Goal: Information Seeking & Learning: Learn about a topic

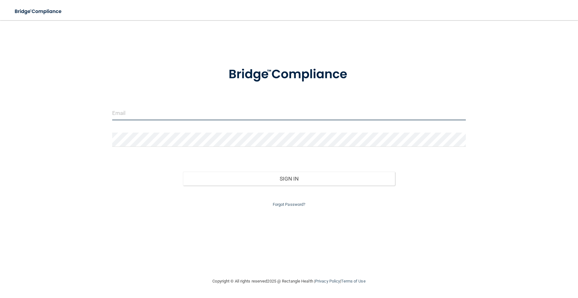
click at [128, 113] on input "email" at bounding box center [289, 113] width 354 height 14
type input "[EMAIL_ADDRESS][DOMAIN_NAME]"
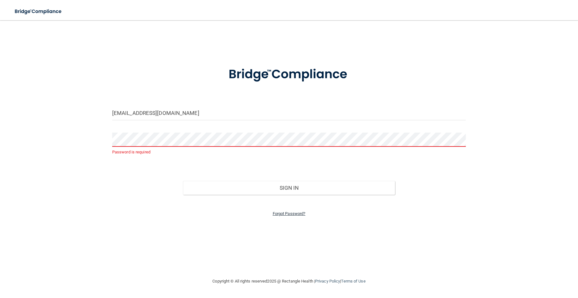
click at [283, 214] on link "Forgot Password?" at bounding box center [289, 213] width 33 height 5
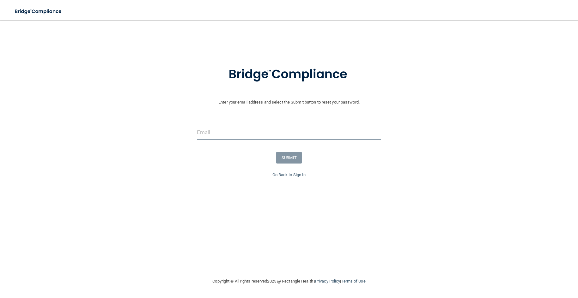
click at [217, 129] on input "email" at bounding box center [289, 132] width 184 height 14
type input "[EMAIL_ADDRESS][DOMAIN_NAME]"
click at [297, 159] on button "SUBMIT" at bounding box center [289, 158] width 26 height 12
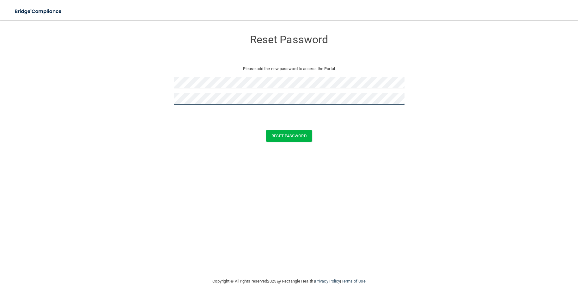
click at [266, 130] on button "Reset Password" at bounding box center [289, 136] width 46 height 12
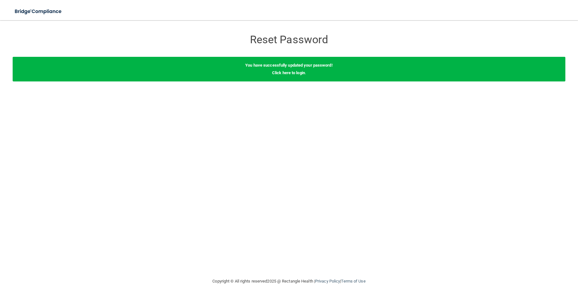
click at [287, 75] on div "You have successfully updated your password! Click here to login ." at bounding box center [289, 69] width 553 height 25
click at [287, 73] on link "Click here to login" at bounding box center [288, 72] width 33 height 5
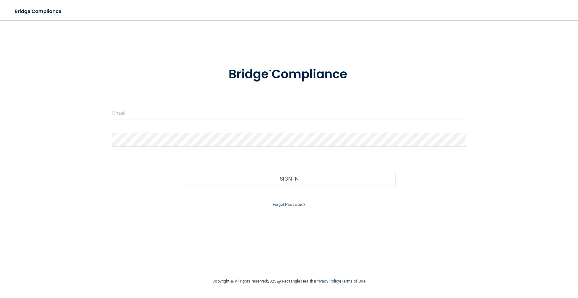
click at [231, 116] on input "email" at bounding box center [289, 113] width 354 height 14
type input "[EMAIL_ADDRESS][DOMAIN_NAME]"
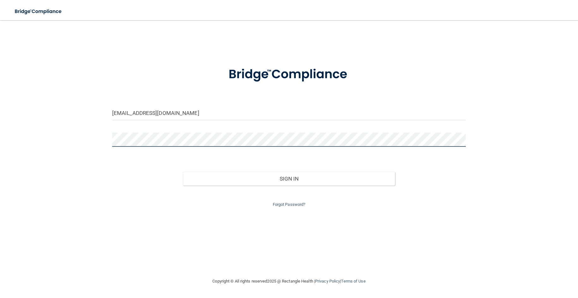
click at [183, 172] on button "Sign In" at bounding box center [289, 179] width 212 height 14
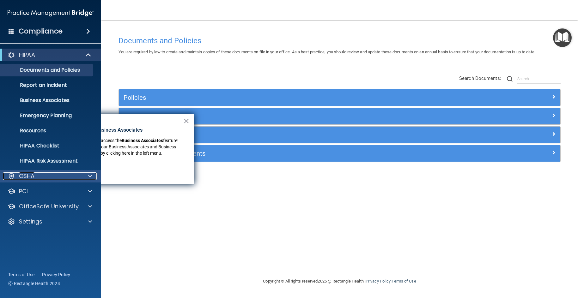
click at [38, 178] on div "OSHA" at bounding box center [42, 177] width 78 height 8
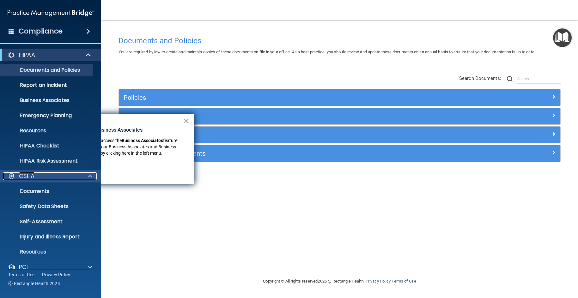
click at [38, 178] on div "OSHA" at bounding box center [42, 177] width 78 height 8
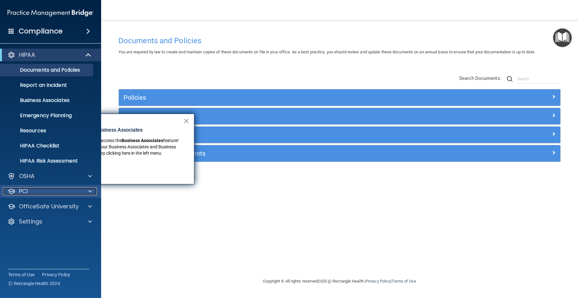
click at [39, 189] on div "PCI" at bounding box center [42, 192] width 78 height 8
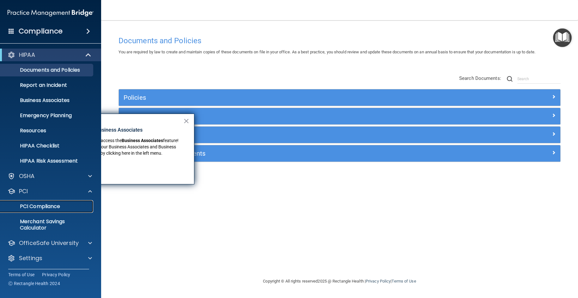
click at [59, 210] on p "PCI Compliance" at bounding box center [47, 207] width 86 height 6
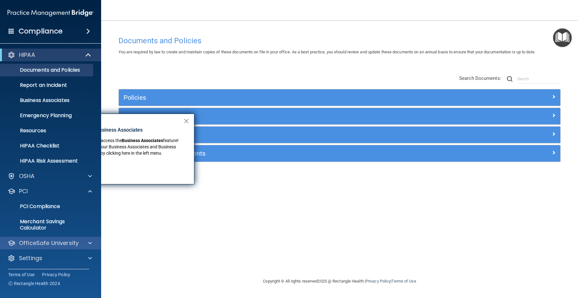
click at [58, 238] on div "OfficeSafe University" at bounding box center [50, 243] width 101 height 13
click at [86, 244] on div at bounding box center [89, 244] width 16 height 8
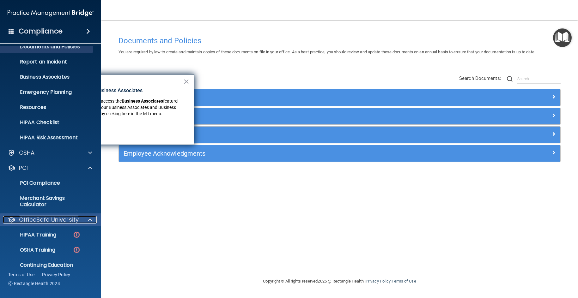
scroll to position [46, 0]
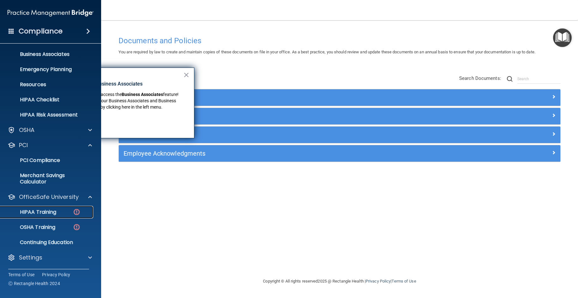
click at [35, 211] on p "HIPAA Training" at bounding box center [30, 212] width 52 height 6
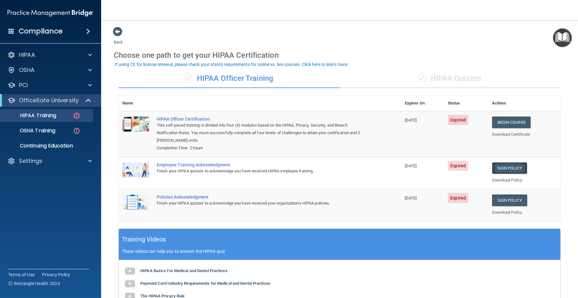
click at [505, 171] on link "Sign Policy" at bounding box center [509, 168] width 35 height 12
click at [516, 201] on link "Sign Policy" at bounding box center [509, 201] width 35 height 12
click at [52, 116] on p "HIPAA Training" at bounding box center [30, 116] width 52 height 6
click at [53, 128] on p "OSHA Training" at bounding box center [29, 131] width 51 height 6
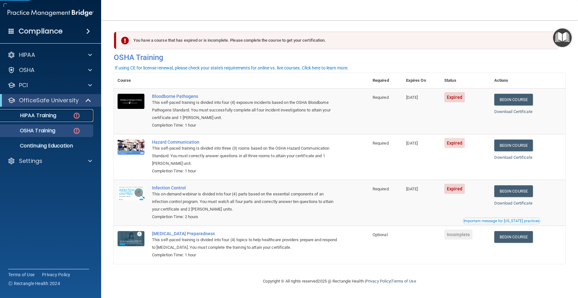
click at [53, 117] on p "HIPAA Training" at bounding box center [30, 116] width 52 height 6
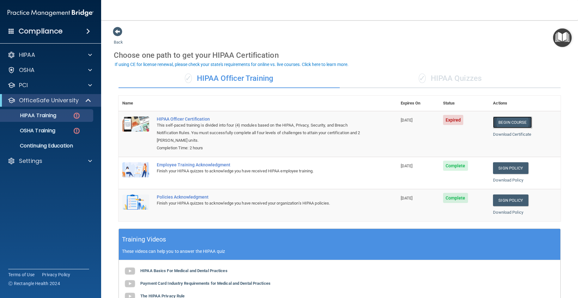
click at [517, 121] on link "Begin Course" at bounding box center [512, 123] width 39 height 12
click at [61, 132] on div "OSHA Training" at bounding box center [47, 131] width 86 height 6
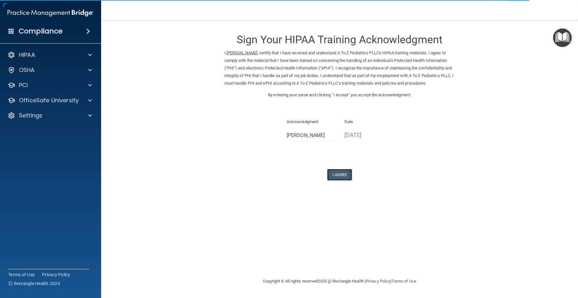
click at [343, 180] on button "I Agree" at bounding box center [339, 175] width 25 height 12
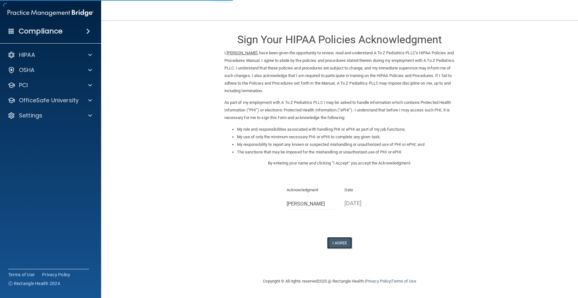
click at [342, 242] on button "I Agree" at bounding box center [339, 243] width 25 height 12
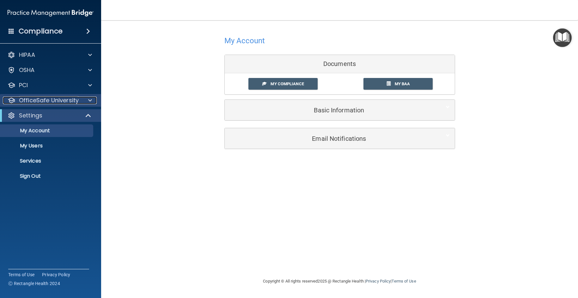
click at [37, 104] on p "OfficeSafe University" at bounding box center [49, 101] width 60 height 8
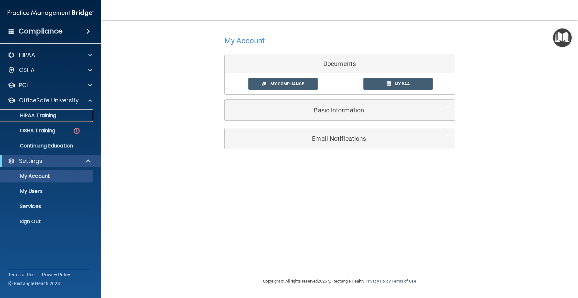
click at [39, 119] on p "HIPAA Training" at bounding box center [30, 116] width 52 height 6
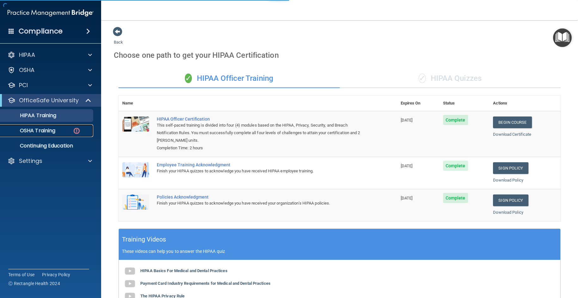
click at [37, 133] on p "OSHA Training" at bounding box center [29, 131] width 51 height 6
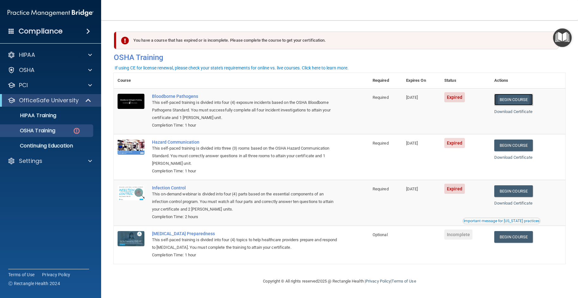
click at [516, 101] on link "Begin Course" at bounding box center [513, 100] width 39 height 12
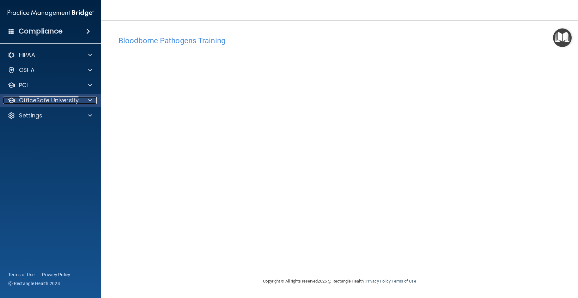
click at [21, 100] on p "OfficeSafe University" at bounding box center [49, 101] width 60 height 8
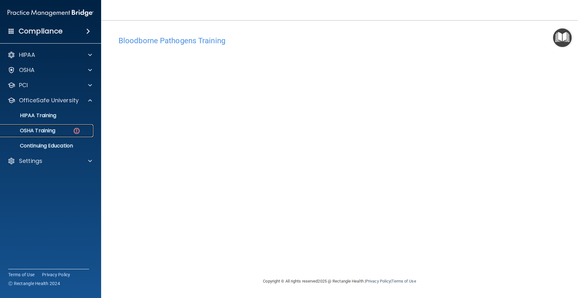
click at [67, 131] on div "OSHA Training" at bounding box center [47, 131] width 86 height 6
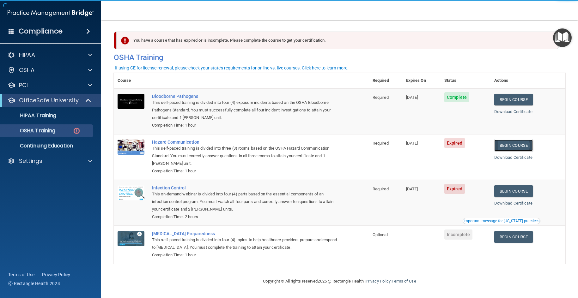
click at [511, 145] on link "Begin Course" at bounding box center [513, 146] width 39 height 12
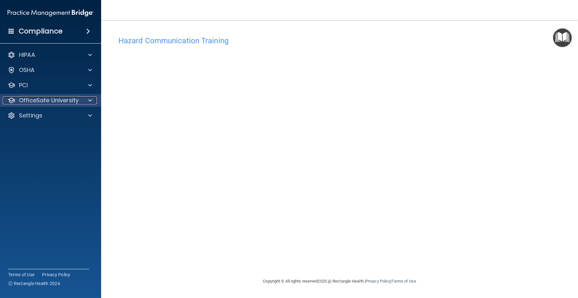
click at [58, 100] on p "OfficeSafe University" at bounding box center [49, 101] width 60 height 8
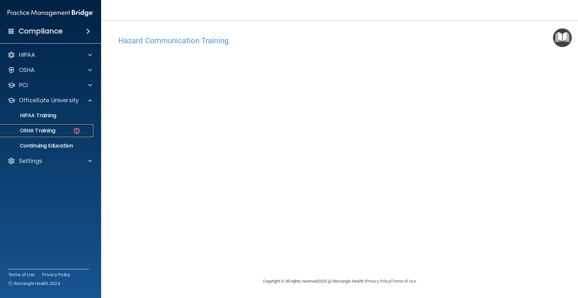
click at [55, 130] on p "OSHA Training" at bounding box center [29, 131] width 51 height 6
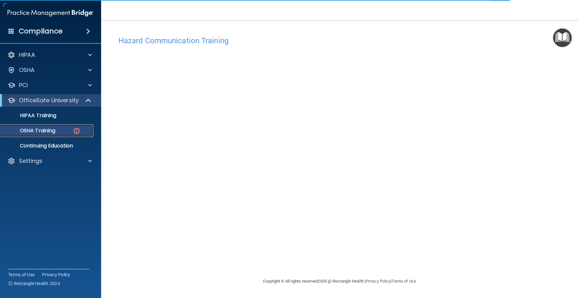
click at [55, 130] on p "OSHA Training" at bounding box center [29, 131] width 51 height 6
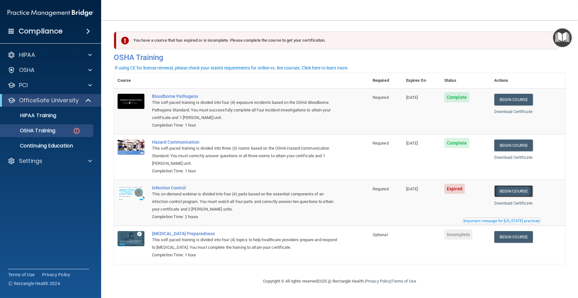
click at [510, 191] on link "Begin Course" at bounding box center [513, 192] width 39 height 12
